Goal: Task Accomplishment & Management: Use online tool/utility

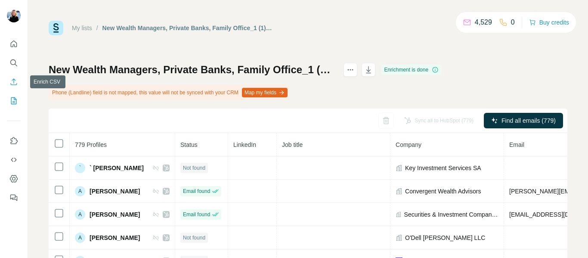
click at [14, 81] on icon "Enrich CSV" at bounding box center [13, 81] width 9 height 9
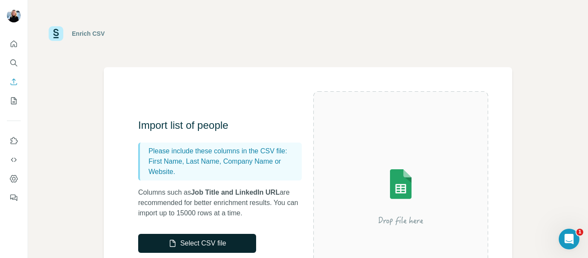
click at [225, 247] on button "Select CSV file" at bounding box center [197, 243] width 118 height 19
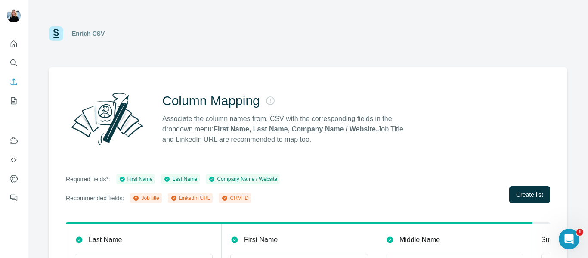
click at [538, 37] on div "Enrich CSV" at bounding box center [308, 34] width 519 height 26
click at [540, 107] on div "Column Mapping Associate the column names from. CSV with the corresponding fiel…" at bounding box center [308, 119] width 484 height 62
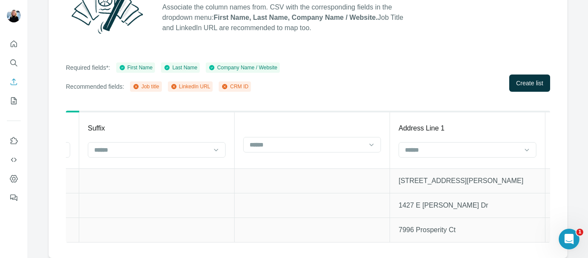
scroll to position [0, 505]
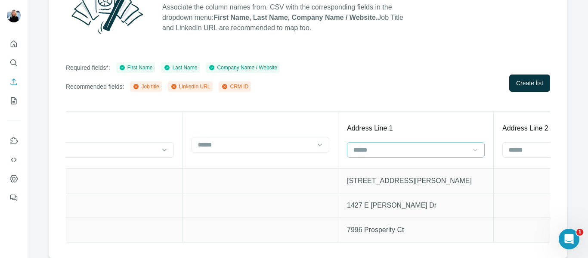
click at [477, 148] on icon at bounding box center [475, 149] width 4 height 3
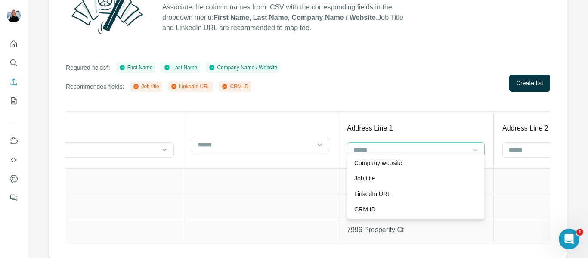
click at [477, 148] on icon at bounding box center [475, 149] width 4 height 3
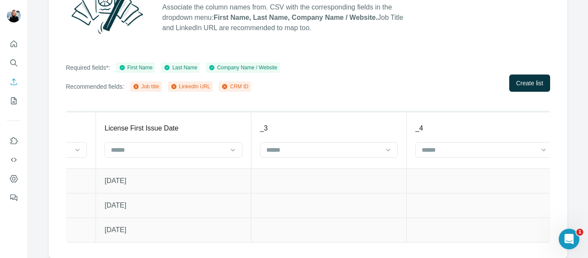
scroll to position [0, 2474]
click at [555, 225] on div "Column Mapping Associate the column names from. CSV with the corresponding fiel…" at bounding box center [308, 107] width 519 height 302
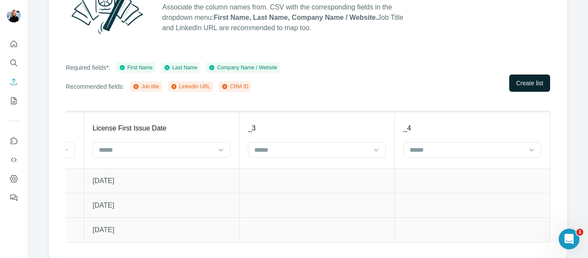
click at [527, 79] on span "Create list" at bounding box center [529, 83] width 27 height 9
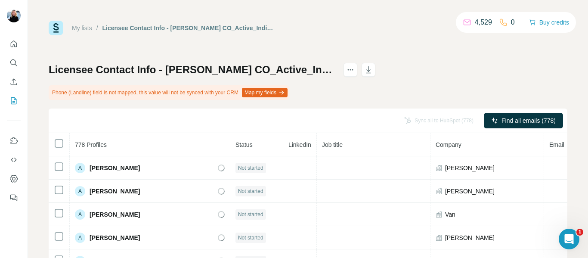
click at [485, 70] on div "Licensee Contact Info - [PERSON_NAME] CO_Active_Individual_Proprietors Phone (L…" at bounding box center [308, 211] width 519 height 297
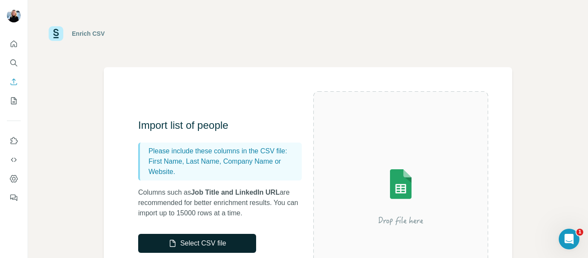
click at [208, 244] on button "Select CSV file" at bounding box center [197, 243] width 118 height 19
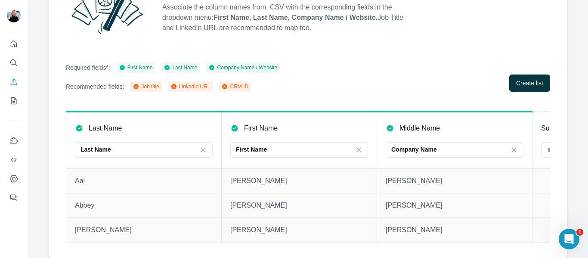
scroll to position [118, 0]
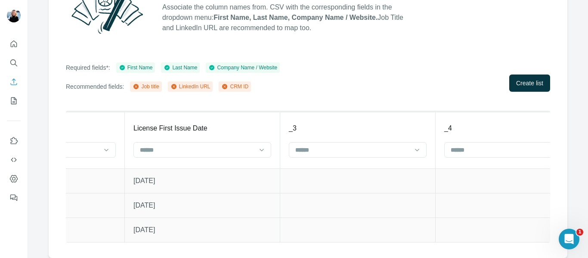
scroll to position [0, 2474]
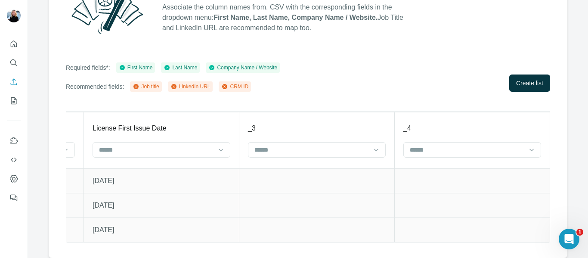
click at [553, 232] on div "Column Mapping Associate the column names from. CSV with the corresponding fiel…" at bounding box center [308, 107] width 519 height 302
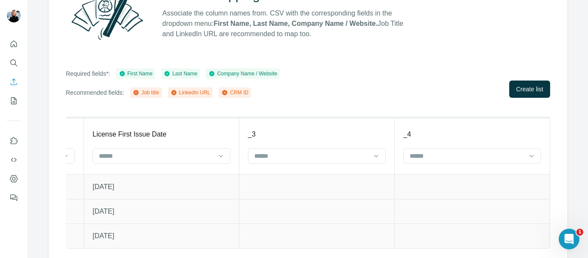
scroll to position [118, 0]
